Goal: Information Seeking & Learning: Learn about a topic

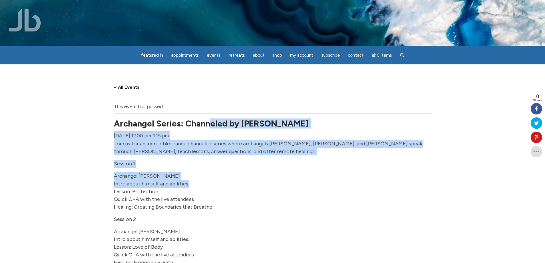
drag, startPoint x: 207, startPoint y: 132, endPoint x: 177, endPoint y: 187, distance: 62.9
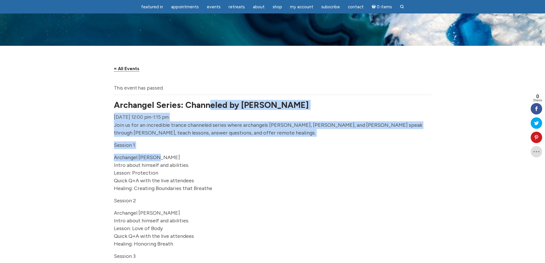
scroll to position [114, 0]
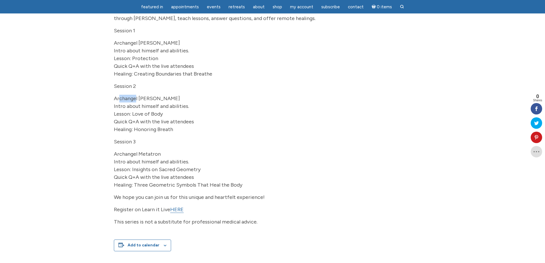
drag, startPoint x: 123, startPoint y: 109, endPoint x: 167, endPoint y: 118, distance: 45.1
click at [163, 114] on p "Archangel Raphael Intro about himself and abilities. Lesson: Love of Body Quick…" at bounding box center [273, 114] width 318 height 39
drag, startPoint x: 143, startPoint y: 160, endPoint x: 197, endPoint y: 165, distance: 54.6
click at [181, 163] on p "Archangel Metatron Intro about himself and abilities. Lesson: Insights on Sacre…" at bounding box center [273, 169] width 318 height 39
drag, startPoint x: 127, startPoint y: 170, endPoint x: 201, endPoint y: 173, distance: 73.6
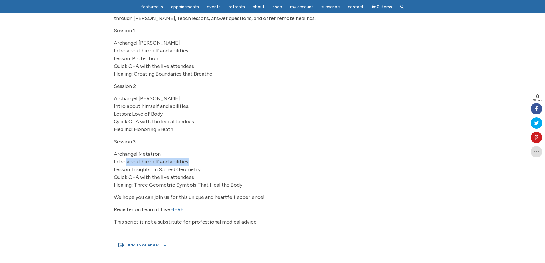
click at [199, 173] on p "Archangel Metatron Intro about himself and abilities. Lesson: Insights on Sacre…" at bounding box center [273, 169] width 318 height 39
drag, startPoint x: 169, startPoint y: 116, endPoint x: 123, endPoint y: 132, distance: 48.8
click at [126, 130] on p "Archangel Raphael Intro about himself and abilities. Lesson: Love of Body Quick…" at bounding box center [273, 114] width 318 height 39
click at [167, 125] on span "Quick Q+A with the live attendees" at bounding box center [154, 121] width 80 height 6
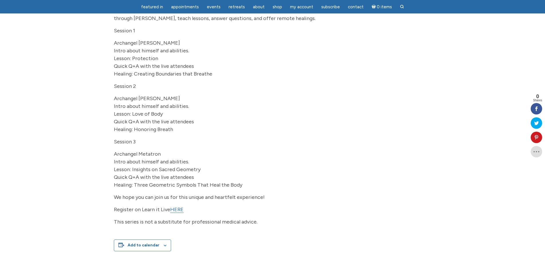
click at [121, 133] on p "Archangel Raphael Intro about himself and abilities. Lesson: Love of Body Quick…" at bounding box center [273, 114] width 318 height 39
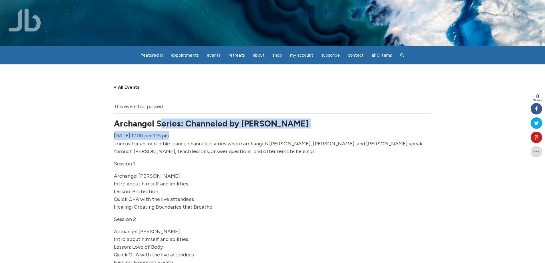
drag, startPoint x: 171, startPoint y: 128, endPoint x: 255, endPoint y: 125, distance: 83.9
click at [34, 17] on img at bounding box center [25, 20] width 32 height 23
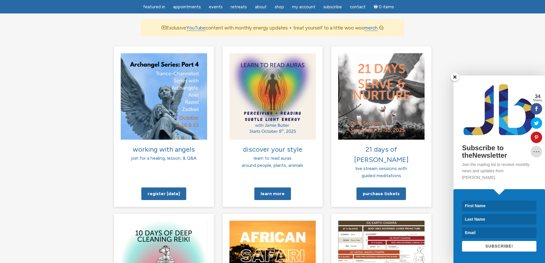
scroll to position [544, 0]
